Goal: Information Seeking & Learning: Learn about a topic

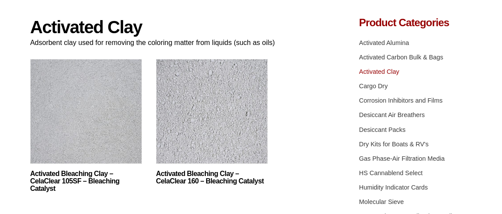
scroll to position [87, 0]
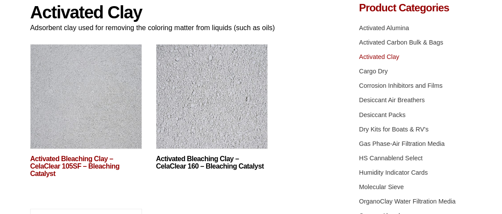
click at [66, 158] on link "Activated Bleaching Clay – CelaClear 105SF – Bleaching Catalyst" at bounding box center [86, 166] width 112 height 22
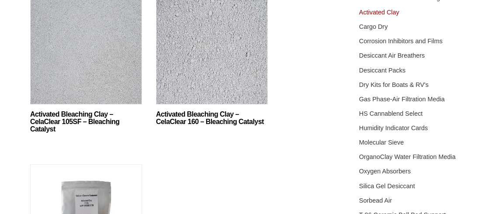
scroll to position [175, 0]
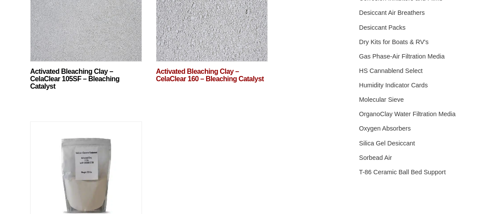
click at [182, 70] on link "Activated Bleaching Clay – CelaClear 160 – Bleaching Catalyst" at bounding box center [212, 75] width 112 height 15
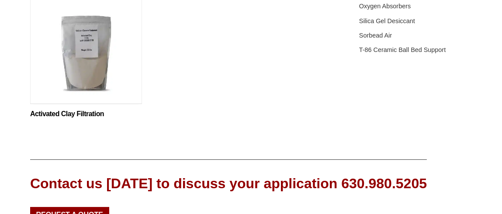
scroll to position [306, 0]
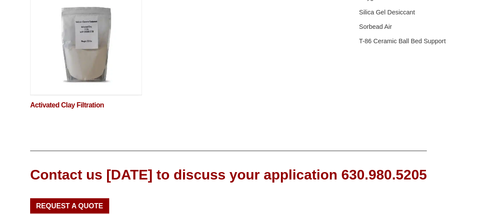
click at [60, 105] on link "Activated Clay Filtration" at bounding box center [86, 105] width 112 height 7
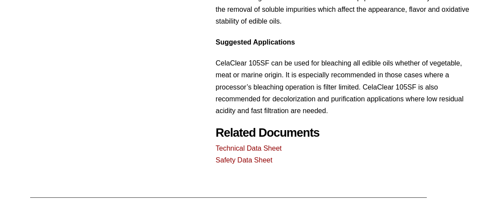
scroll to position [436, 0]
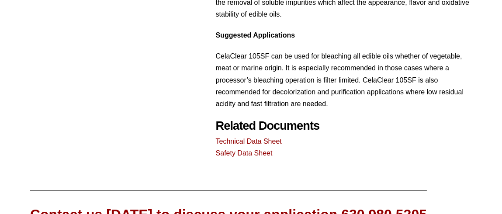
click at [247, 137] on link "Technical Data Sheet" at bounding box center [249, 140] width 66 height 7
click at [253, 137] on link "Technical Data Sheet" at bounding box center [249, 140] width 66 height 7
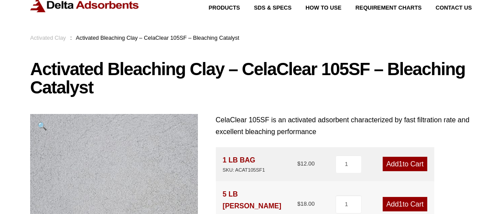
scroll to position [0, 0]
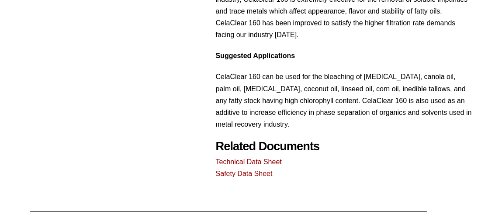
scroll to position [436, 0]
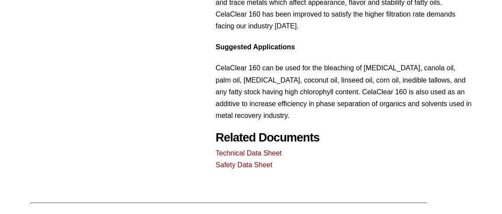
click at [237, 149] on link "Technical Data Sheet" at bounding box center [249, 152] width 66 height 7
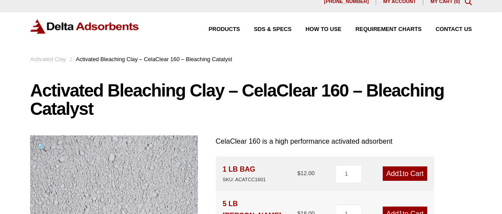
scroll to position [0, 0]
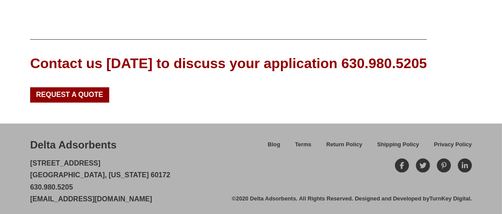
scroll to position [598, 0]
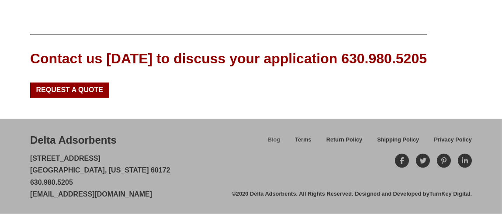
click at [273, 138] on span "Blog" at bounding box center [274, 140] width 12 height 6
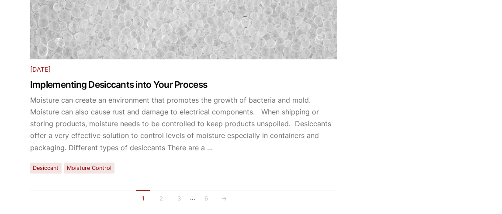
scroll to position [2313, 0]
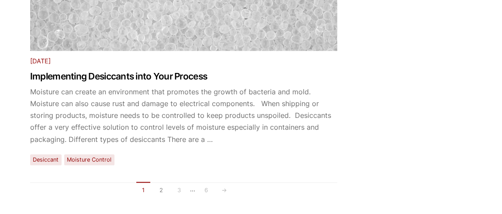
click at [162, 182] on link "2" at bounding box center [161, 189] width 14 height 14
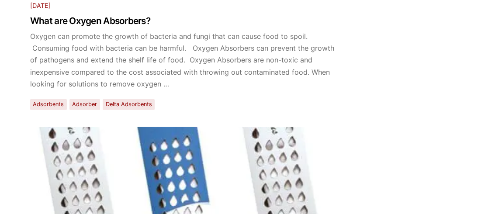
scroll to position [655, 0]
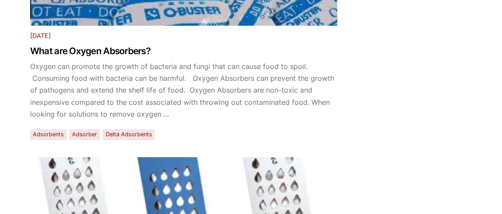
click at [74, 65] on p "Oxygen can promote the growth of bacteria and fungi that can cause food to spoi…" at bounding box center [183, 90] width 307 height 59
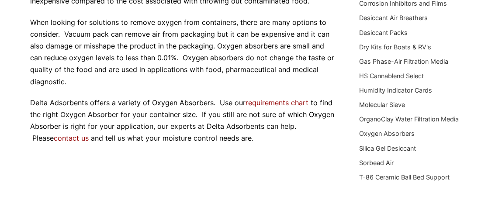
scroll to position [179, 0]
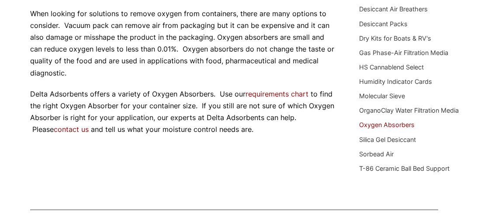
click at [373, 124] on link "Oxygen Absorbers" at bounding box center [386, 124] width 55 height 7
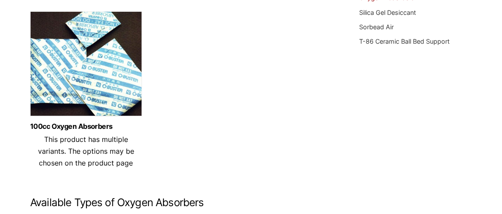
scroll to position [262, 0]
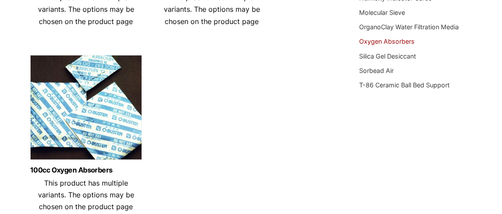
click at [106, 118] on img at bounding box center [86, 109] width 112 height 109
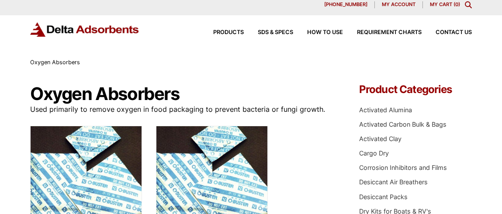
scroll to position [0, 0]
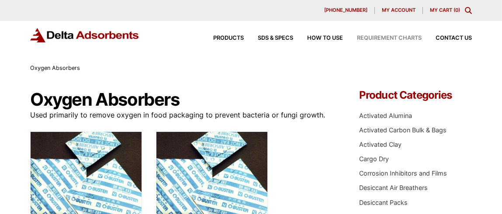
click at [393, 36] on span "Requirement Charts" at bounding box center [389, 38] width 65 height 6
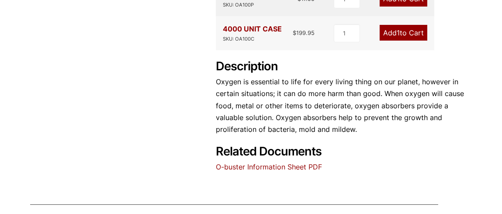
scroll to position [262, 0]
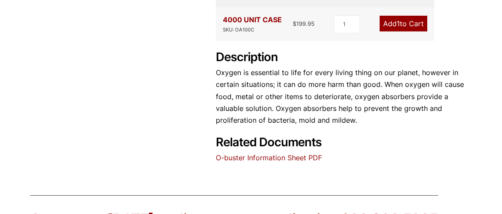
click at [269, 158] on link "O-buster Information Sheet PDF" at bounding box center [269, 157] width 106 height 9
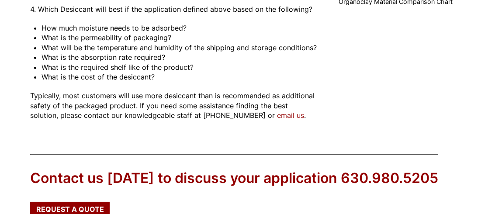
scroll to position [175, 0]
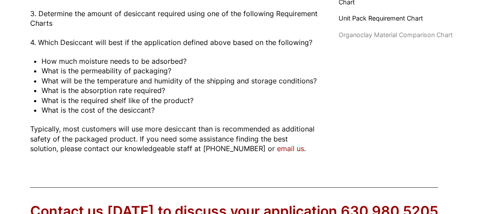
click at [388, 32] on span "Organoclay Material Comparison Chart" at bounding box center [395, 35] width 114 height 10
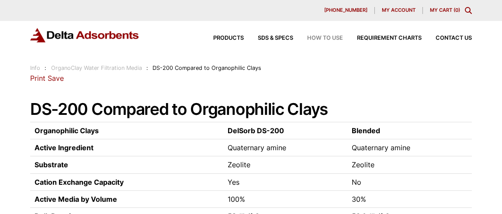
click at [341, 38] on span "How to Use" at bounding box center [325, 38] width 36 height 6
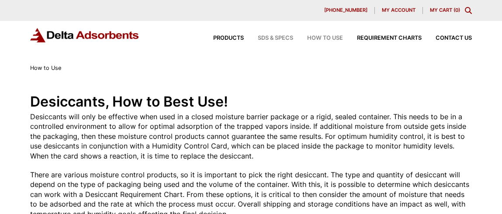
click at [273, 36] on span "SDS & SPECS" at bounding box center [275, 38] width 35 height 6
